Goal: Find contact information: Find contact information

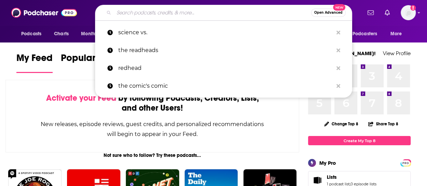
click at [157, 12] on input "Search podcasts, credits, & more..." at bounding box center [212, 12] width 197 height 11
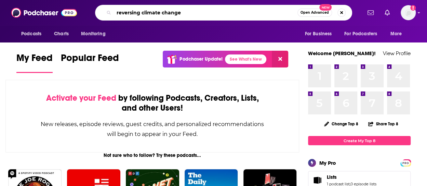
type input "reversing climate change"
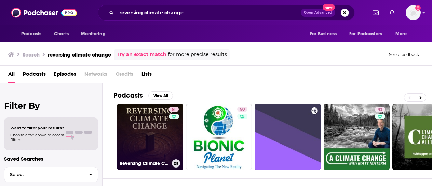
click at [164, 139] on link "61 Reversing Climate Change" at bounding box center [150, 137] width 66 height 66
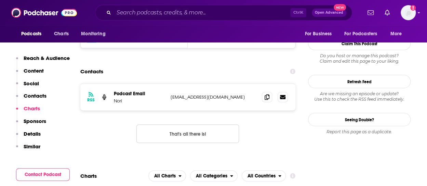
scroll to position [582, 0]
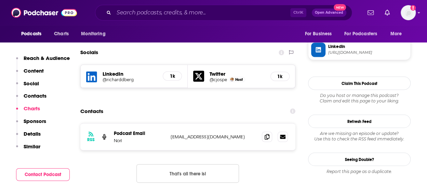
drag, startPoint x: 253, startPoint y: 103, endPoint x: 167, endPoint y: 100, distance: 85.9
click at [167, 123] on div "RSS Podcast Email Nori carbon.removal.strategies@gmail.com carbon.removal.strat…" at bounding box center [187, 136] width 215 height 27
click at [173, 133] on p "carbon.removal.strategies@gmail.com" at bounding box center [214, 136] width 86 height 6
drag, startPoint x: 170, startPoint y: 102, endPoint x: 260, endPoint y: 107, distance: 89.8
click at [260, 123] on div "RSS Podcast Email Nori carbon.removal.strategies@gmail.com carbon.removal.strat…" at bounding box center [187, 136] width 215 height 27
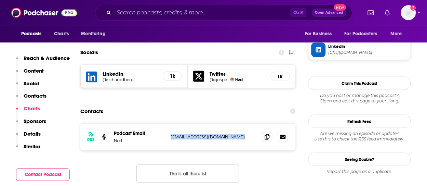
copy div "carbon.removal.strategies@gmail.com carbon.removal.strategies@gmail.com"
click at [239, 30] on div "Podcasts Charts Monitoring For Business For Podcasters More" at bounding box center [213, 33] width 427 height 17
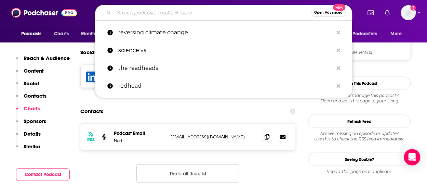
click at [136, 14] on input "Search podcasts, credits, & more..." at bounding box center [212, 12] width 197 height 11
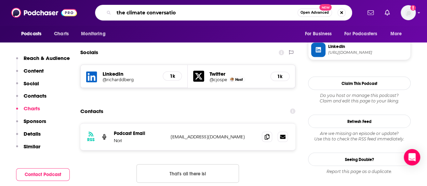
type input "the climate conversation"
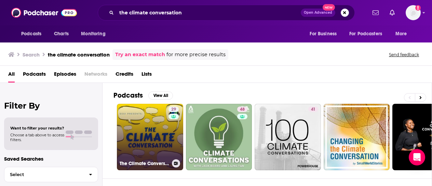
click at [152, 115] on link "29 The Climate Conversation" at bounding box center [150, 137] width 66 height 66
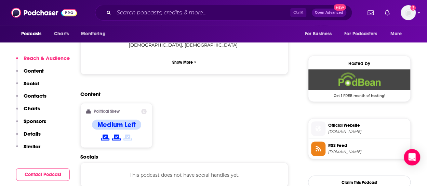
scroll to position [582, 0]
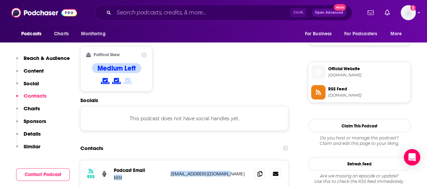
drag, startPoint x: 228, startPoint y: 141, endPoint x: 172, endPoint y: 140, distance: 55.1
click at [0, 0] on div "Podcast Email EESI communications@eesi.org communications@eesi.org" at bounding box center [0, 0] width 0 height 0
click at [173, 170] on p "communications@eesi.org" at bounding box center [210, 173] width 79 height 6
drag, startPoint x: 170, startPoint y: 140, endPoint x: 226, endPoint y: 143, distance: 55.5
click at [226, 170] on p "communications@eesi.org" at bounding box center [210, 173] width 79 height 6
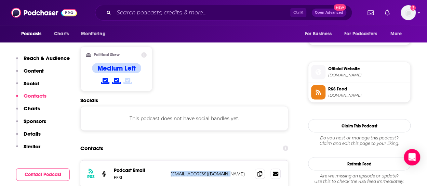
copy p "communications@eesi.org"
click at [180, 12] on input "Search podcasts, credits, & more..." at bounding box center [202, 12] width 177 height 11
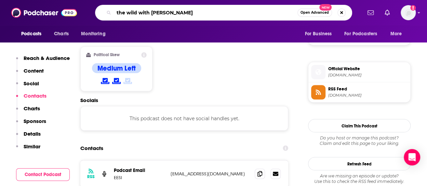
type input "the wild with chris morgan"
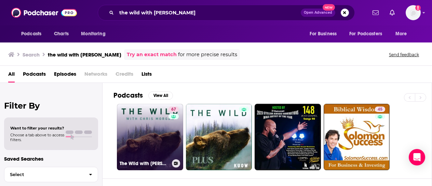
click at [155, 139] on link "67 The Wild with Chris Morgan" at bounding box center [150, 137] width 66 height 66
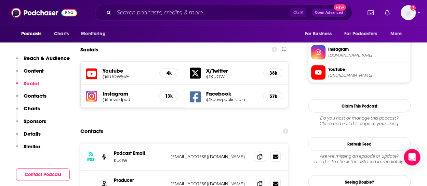
scroll to position [684, 0]
